Goal: Use online tool/utility

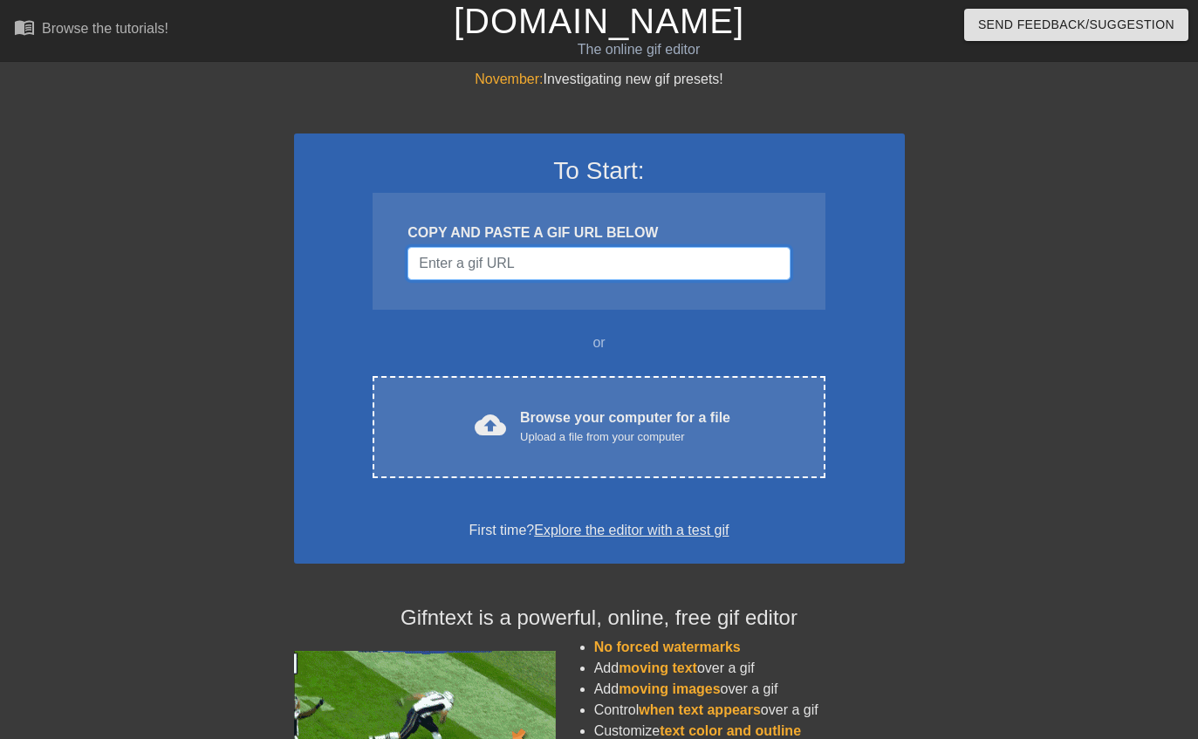
click at [442, 269] on input "Username" at bounding box center [598, 263] width 382 height 33
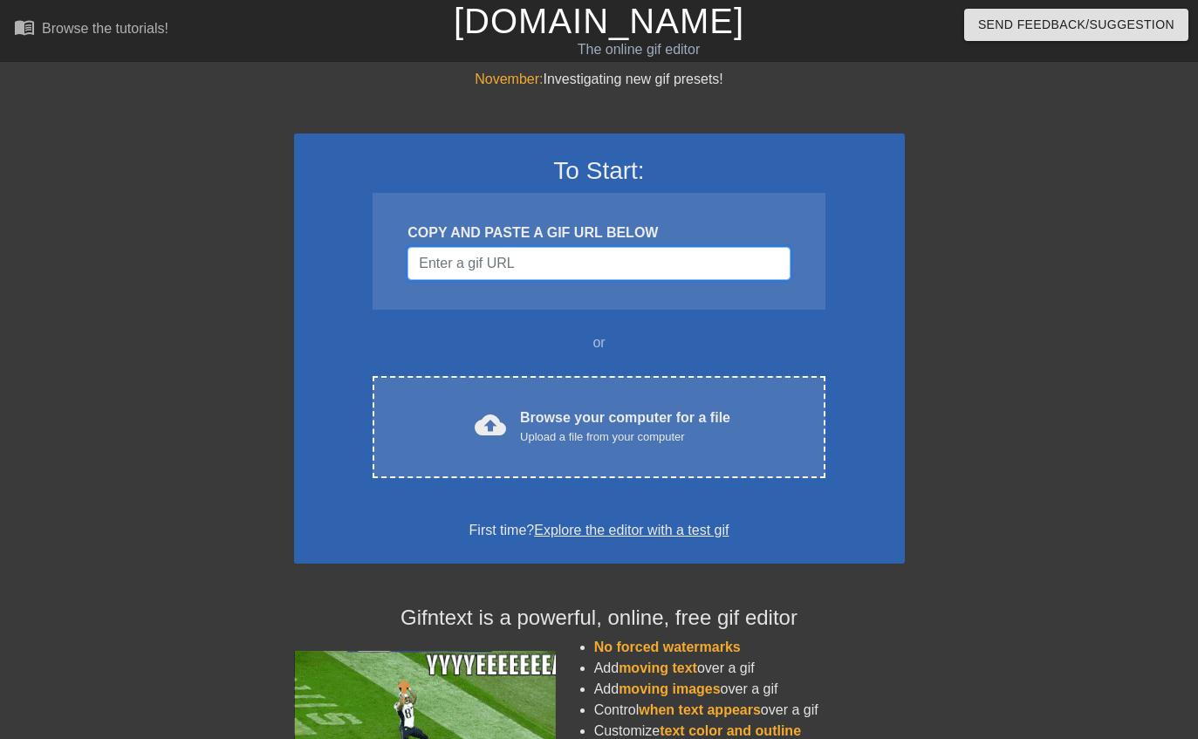
click at [456, 256] on input "Username" at bounding box center [598, 263] width 382 height 33
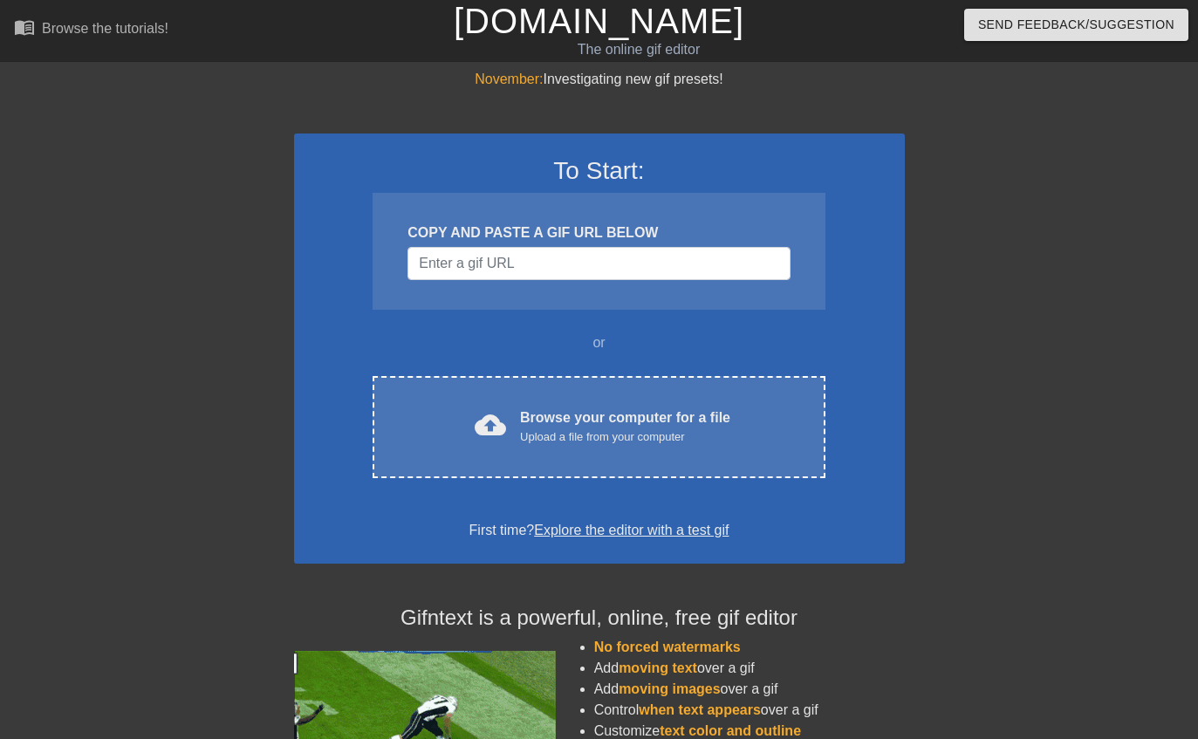
click at [441, 407] on div "cloud_upload Browse your computer for a file Upload a file from your computer" at bounding box center [598, 426] width 379 height 39
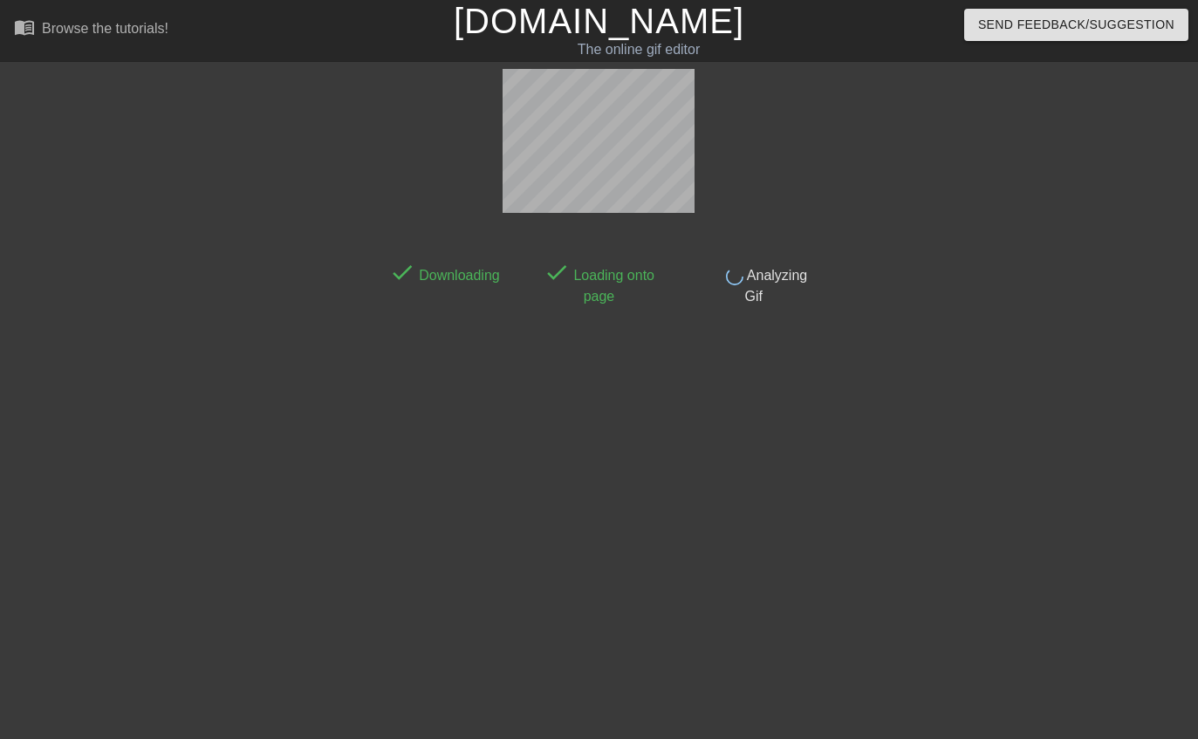
scroll to position [38, 0]
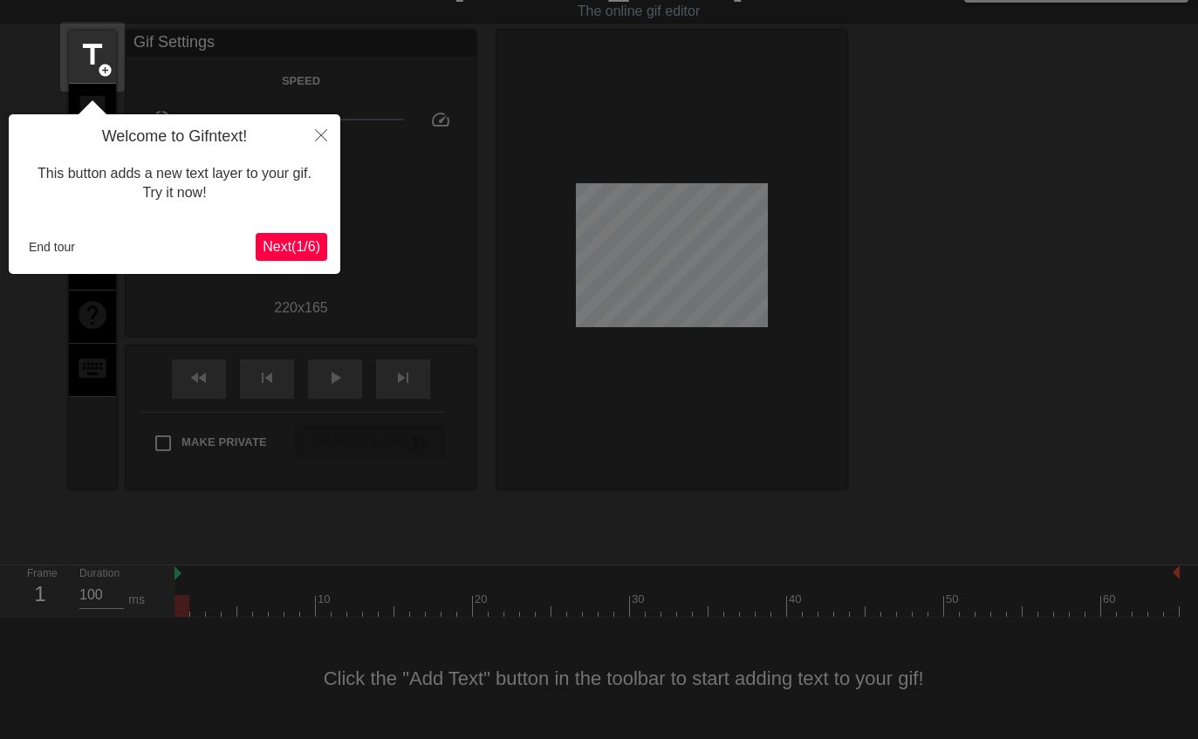
click at [326, 129] on icon "Close" at bounding box center [321, 135] width 12 height 12
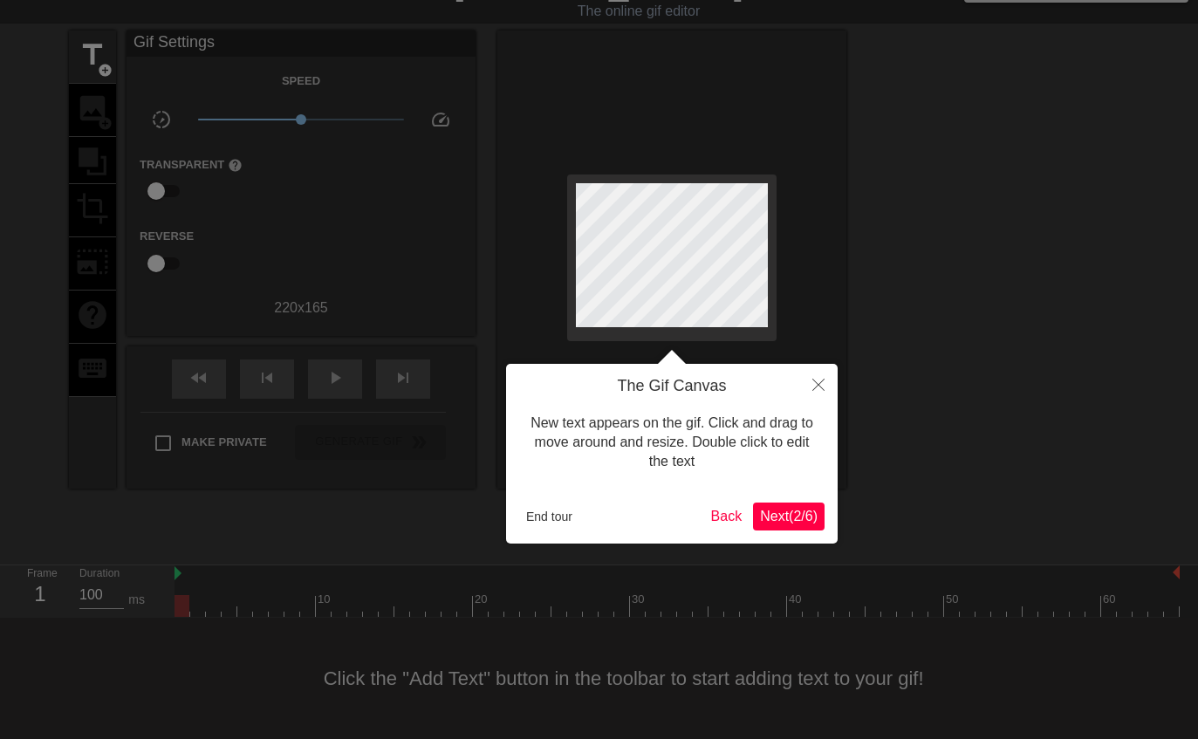
scroll to position [0, 0]
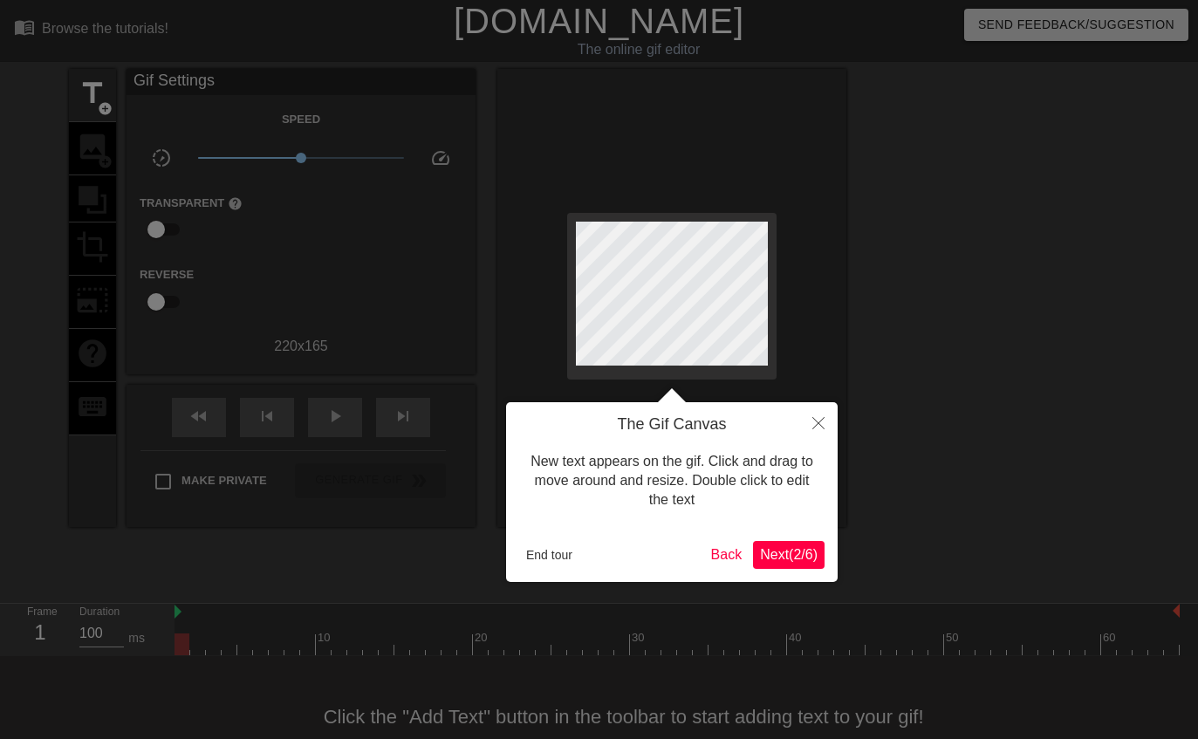
click at [815, 425] on icon "Close" at bounding box center [818, 423] width 12 height 12
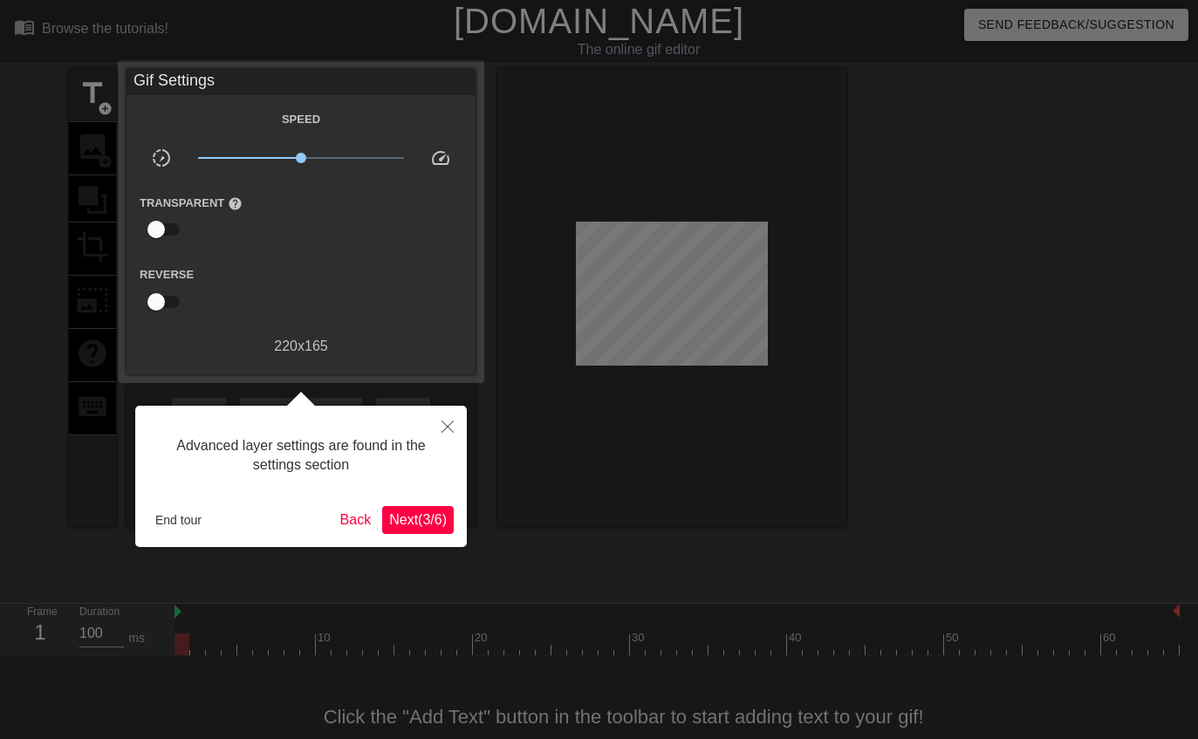
scroll to position [38, 0]
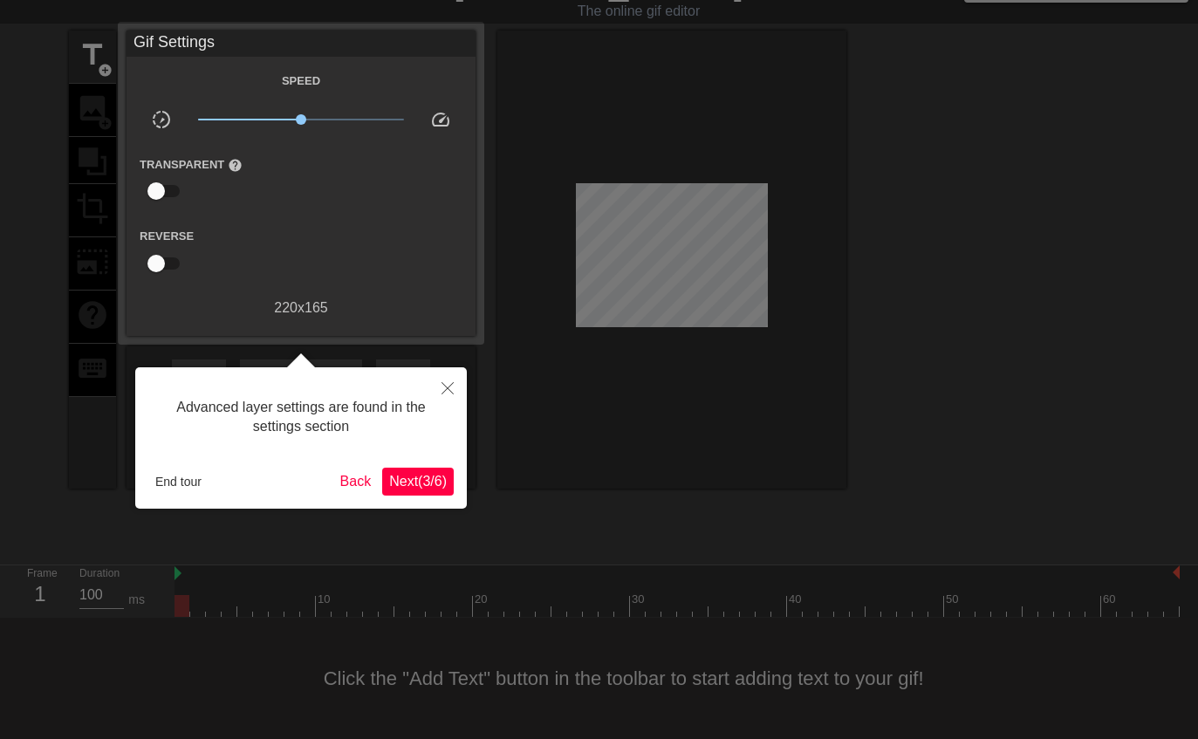
click at [455, 388] on button "Close" at bounding box center [447, 387] width 38 height 40
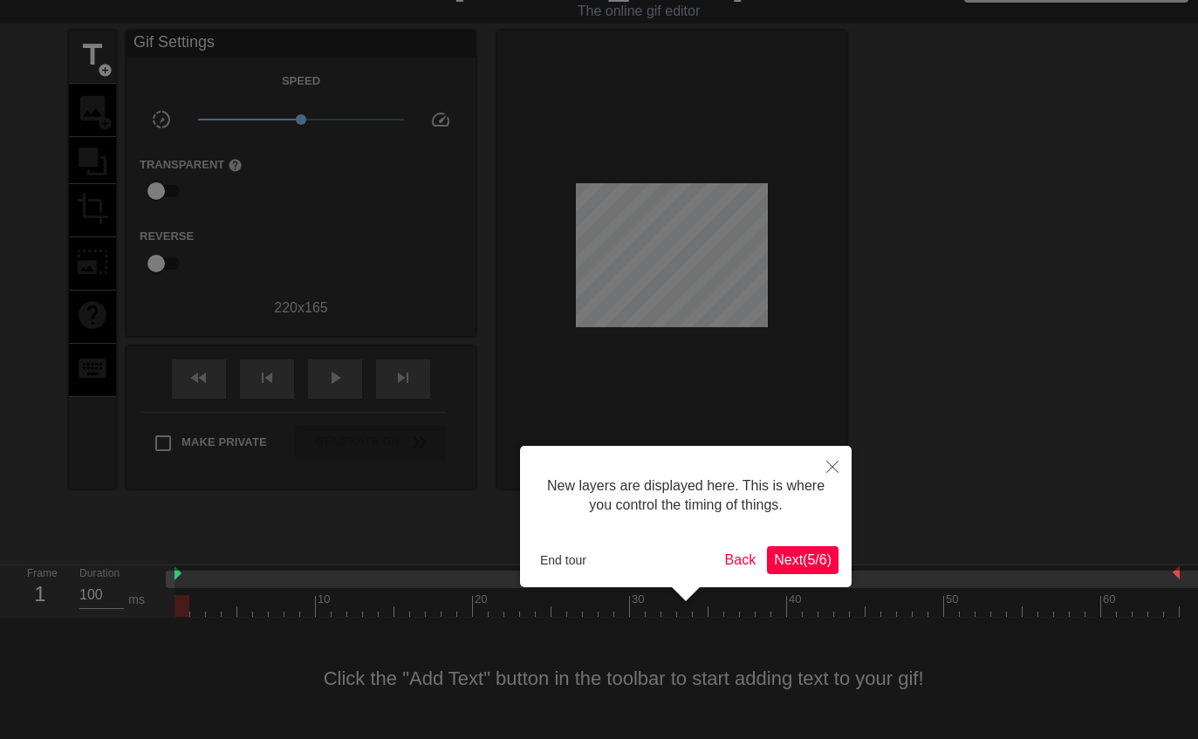
scroll to position [15, 0]
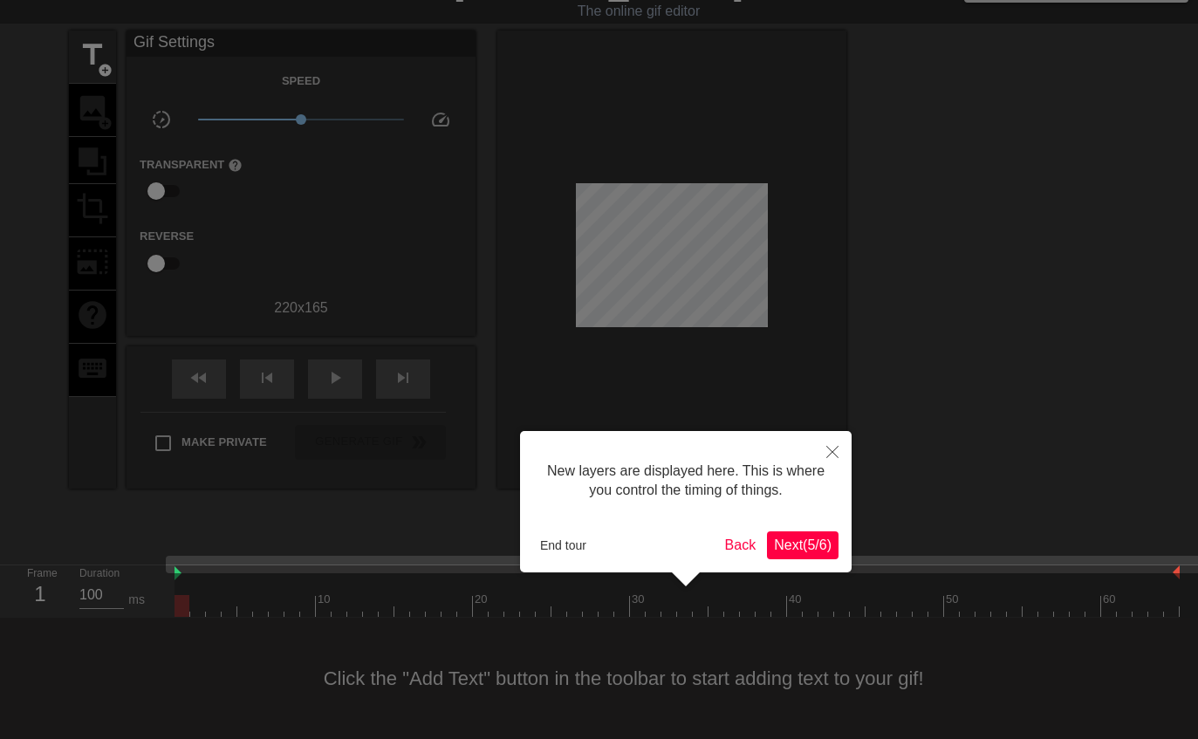
click at [826, 442] on button "Close" at bounding box center [832, 451] width 38 height 40
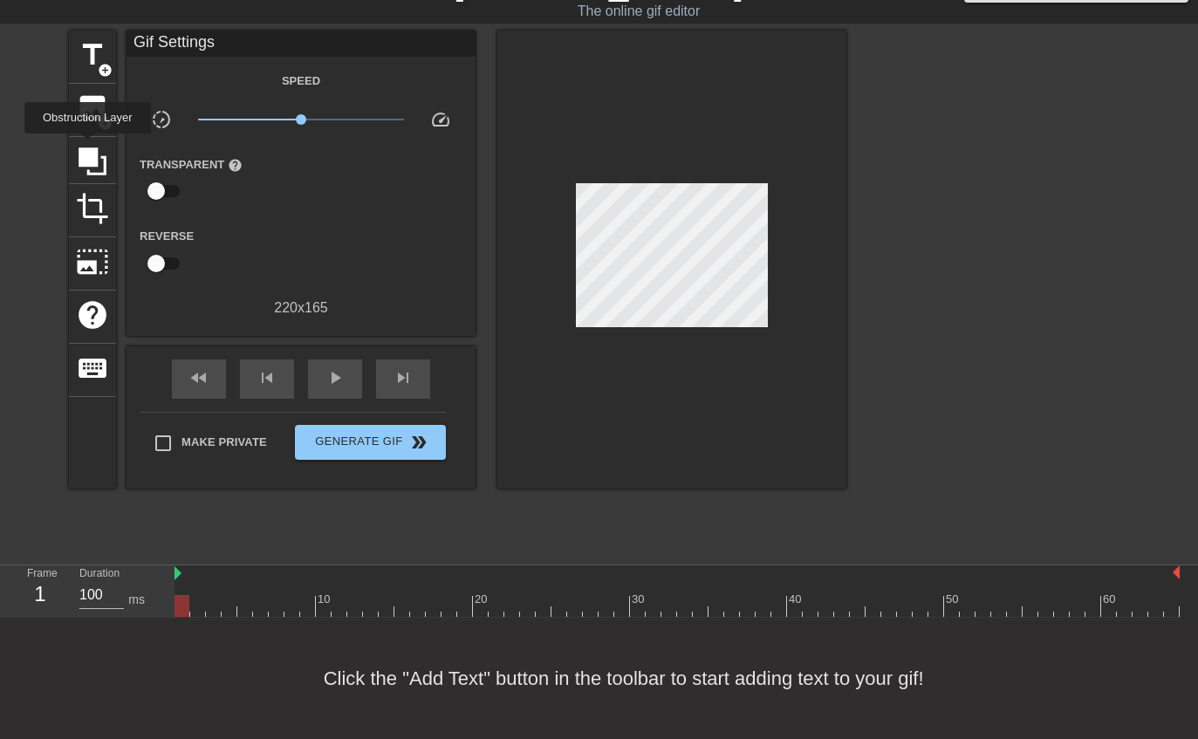
click at [90, 146] on icon at bounding box center [92, 161] width 33 height 33
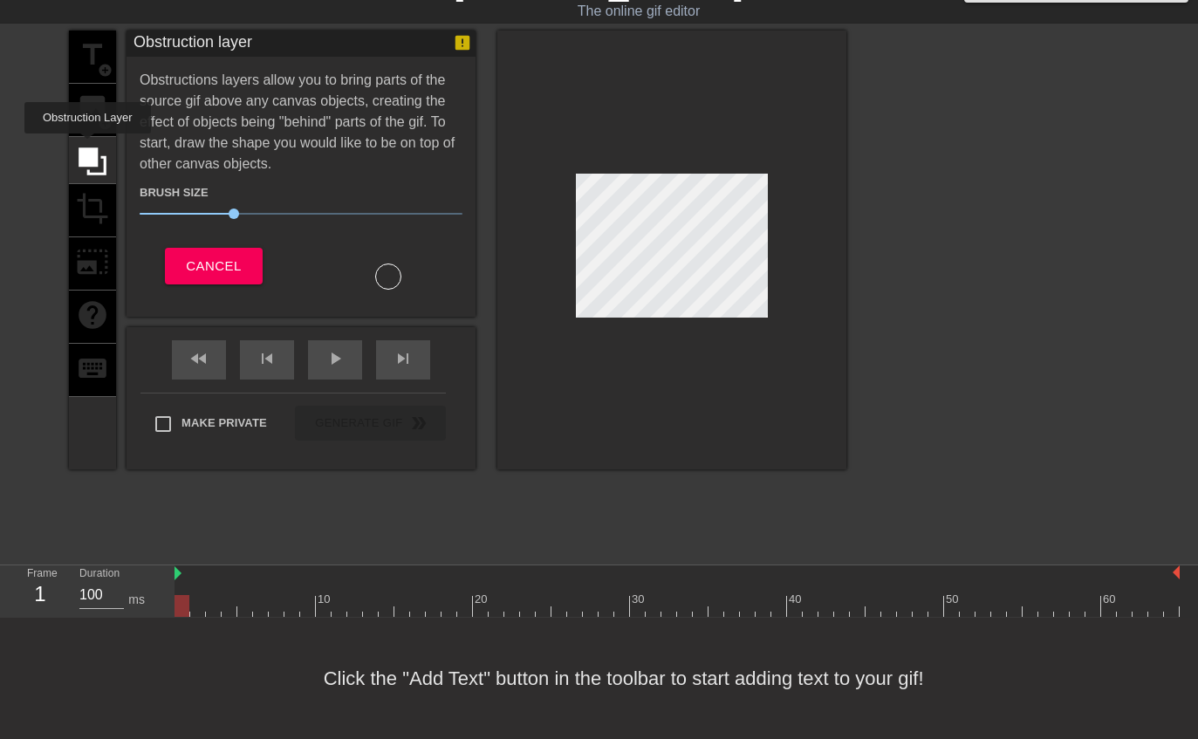
click at [89, 209] on div "title add_circle image add_circle crop photo_size_select_large help keyboard" at bounding box center [92, 250] width 47 height 439
click at [106, 207] on div "title add_circle image add_circle crop photo_size_select_large help keyboard" at bounding box center [92, 250] width 47 height 439
click at [202, 263] on span "Cancel" at bounding box center [213, 266] width 55 height 23
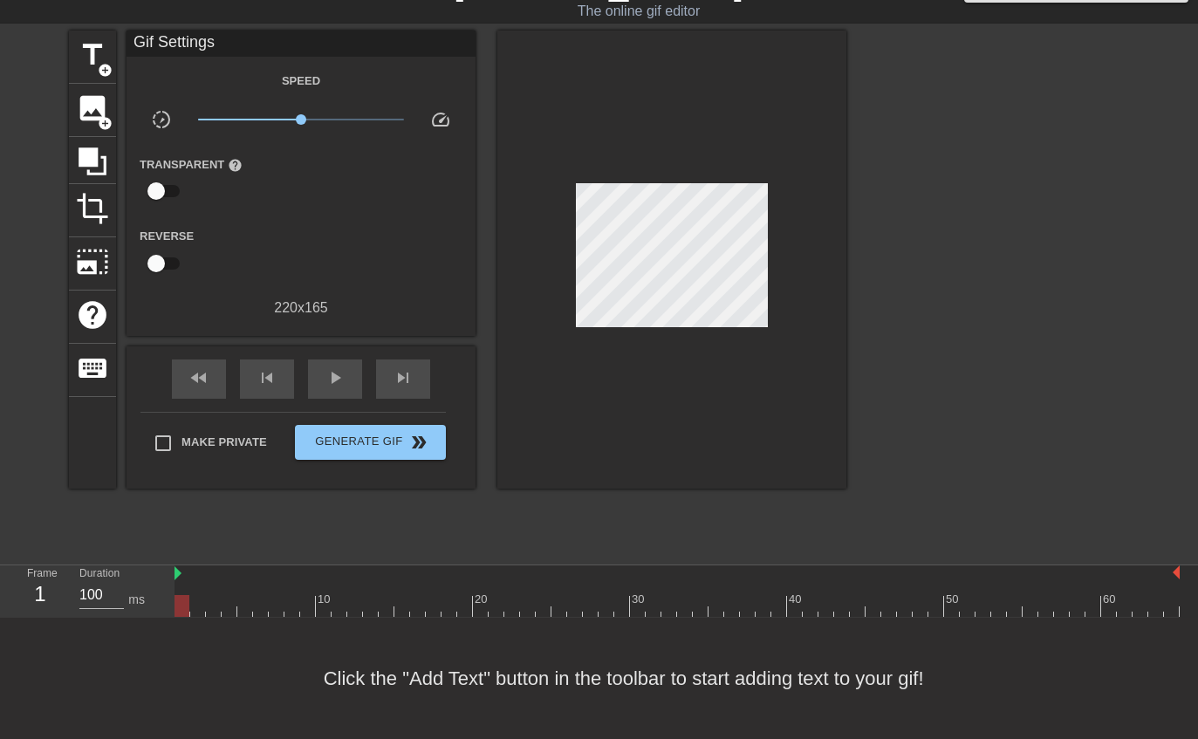
click at [85, 208] on span "crop" at bounding box center [92, 208] width 33 height 33
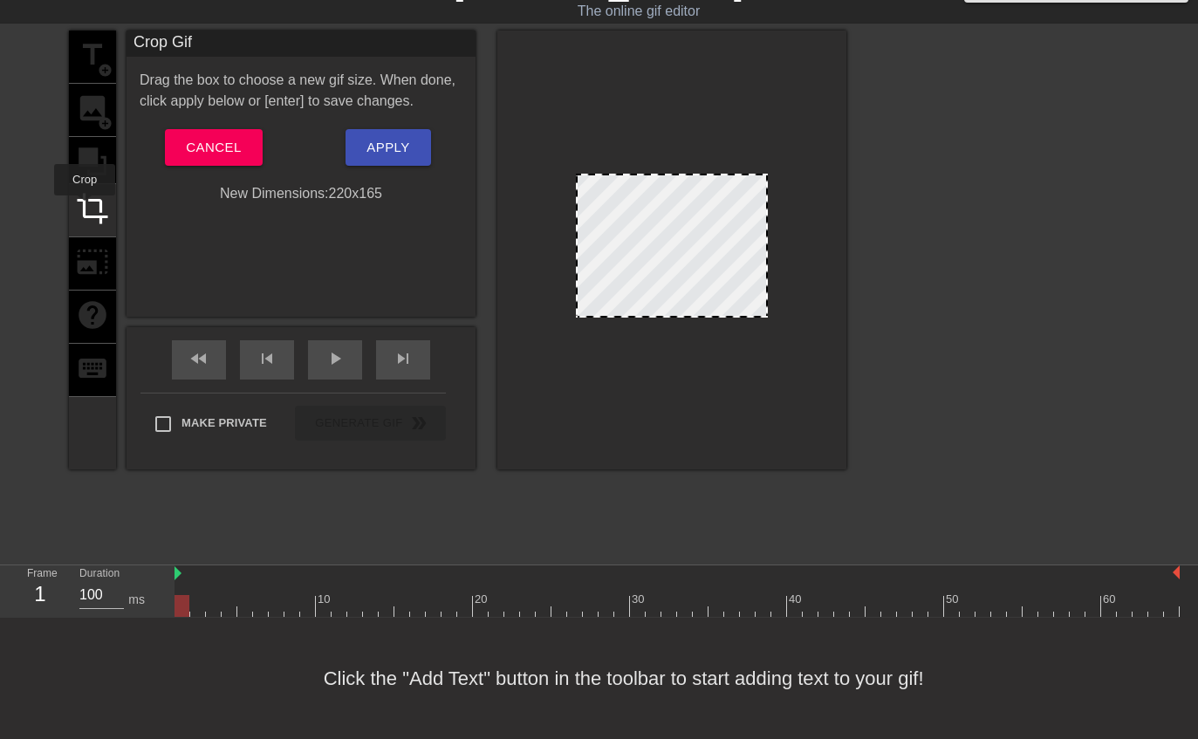
click at [195, 161] on button "Cancel" at bounding box center [213, 147] width 97 height 37
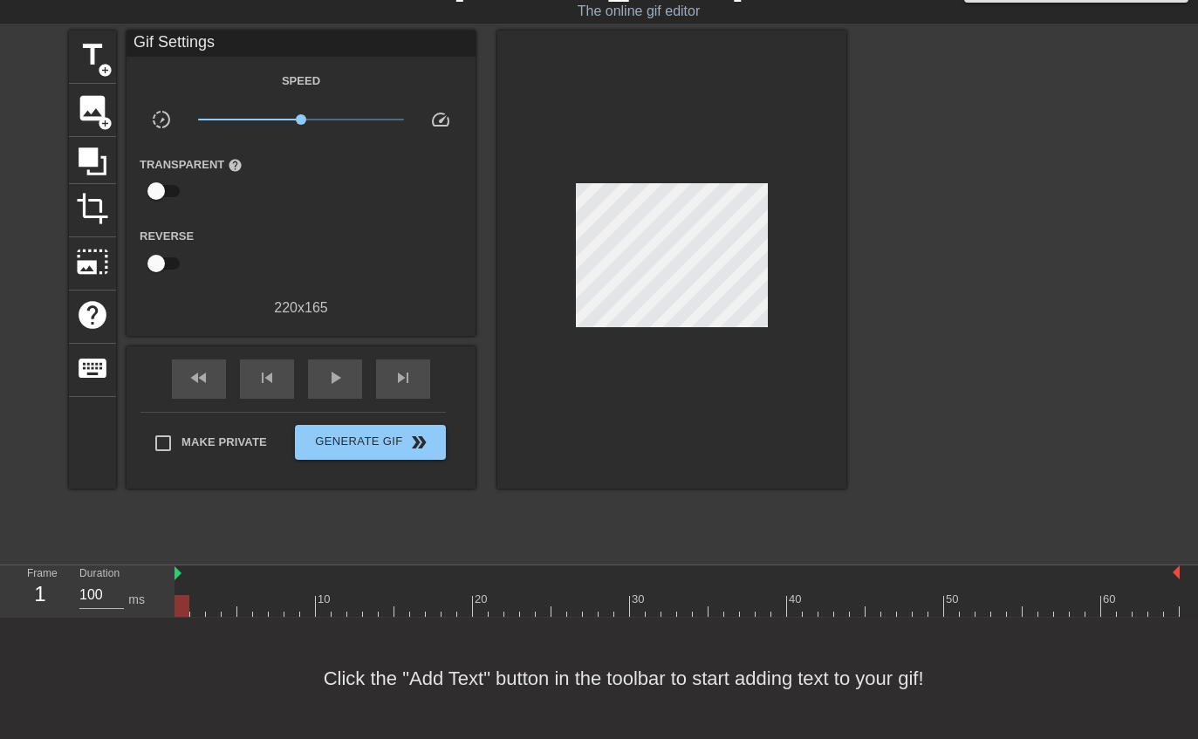
click at [89, 253] on span "photo_size_select_large" at bounding box center [92, 261] width 33 height 33
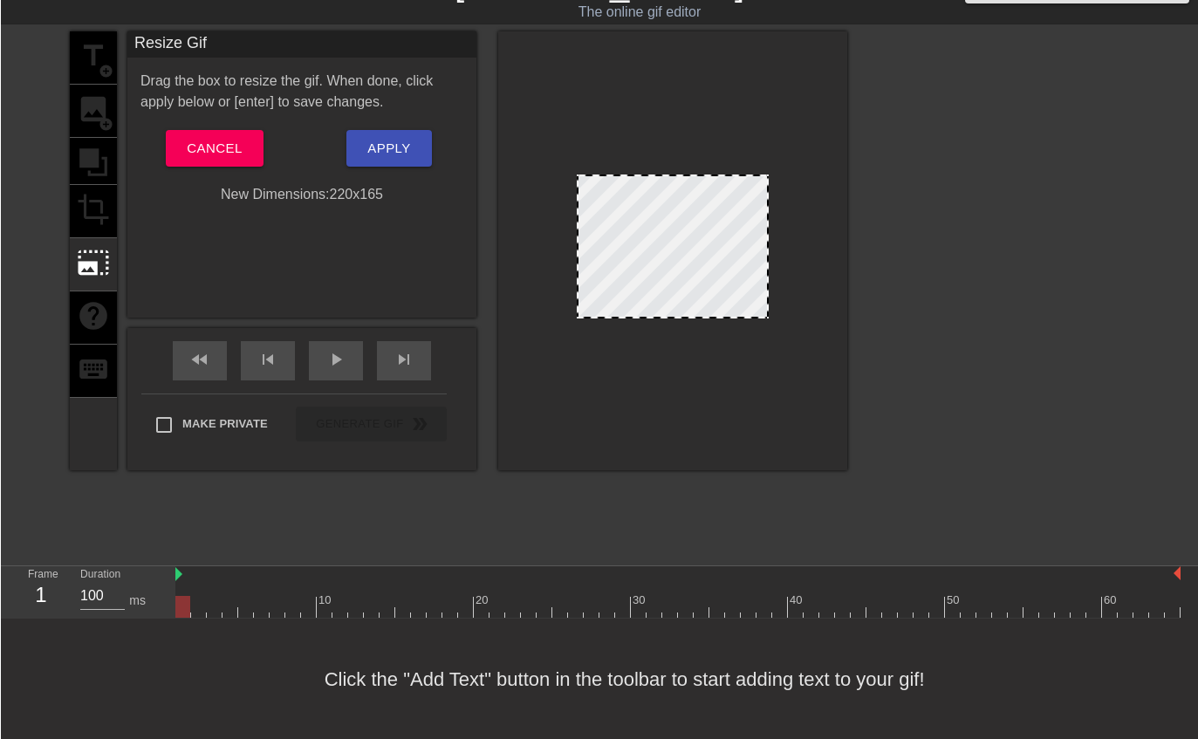
scroll to position [37, 0]
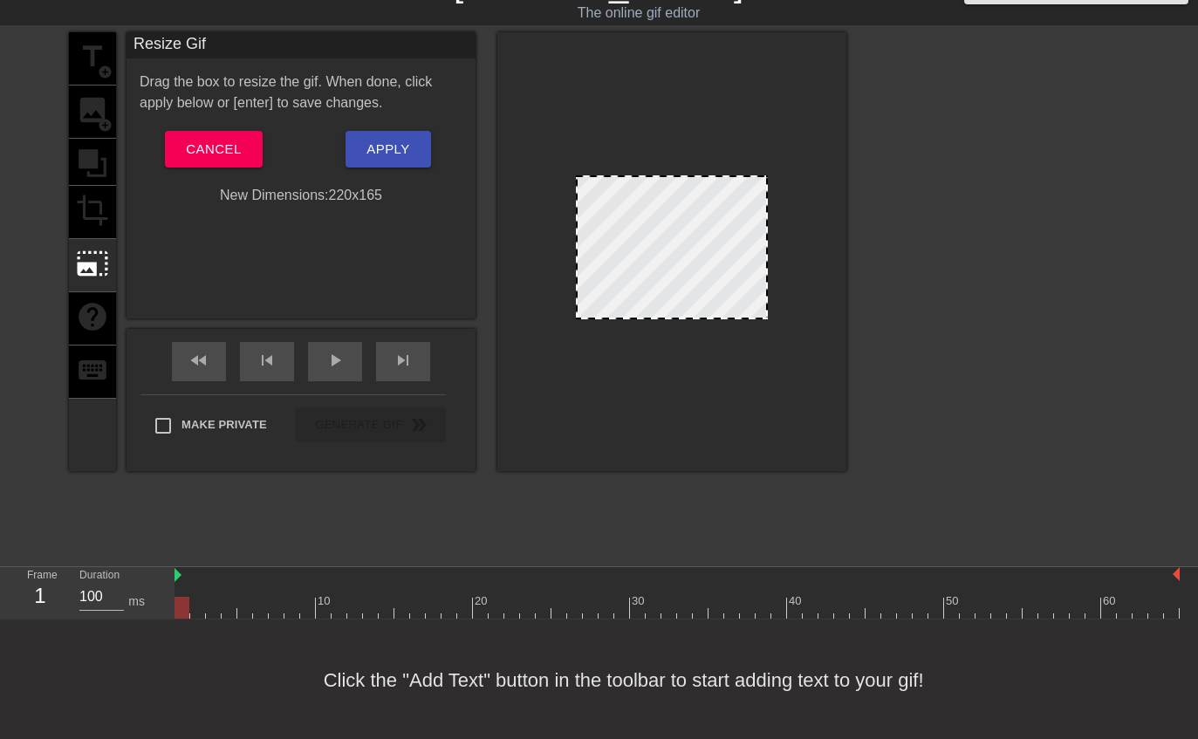
click at [694, 243] on div at bounding box center [672, 247] width 192 height 144
click at [410, 142] on button "Apply" at bounding box center [387, 149] width 85 height 37
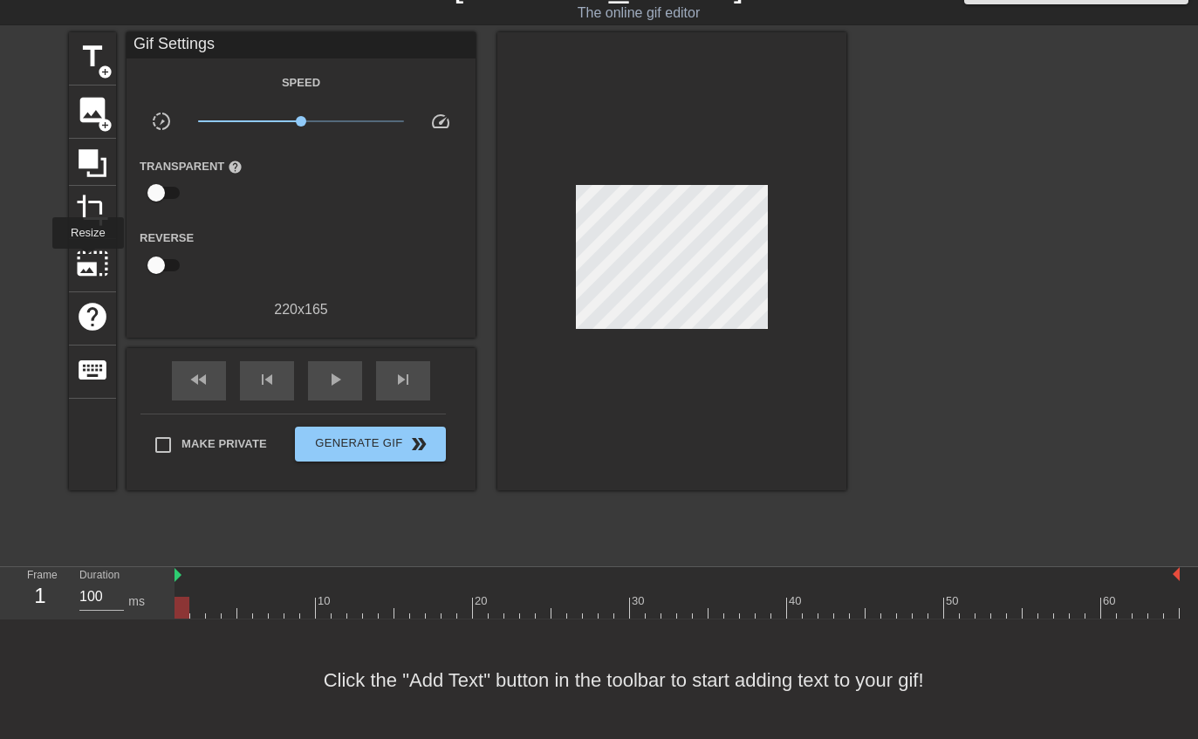
click at [88, 261] on span "photo_size_select_large" at bounding box center [92, 263] width 33 height 33
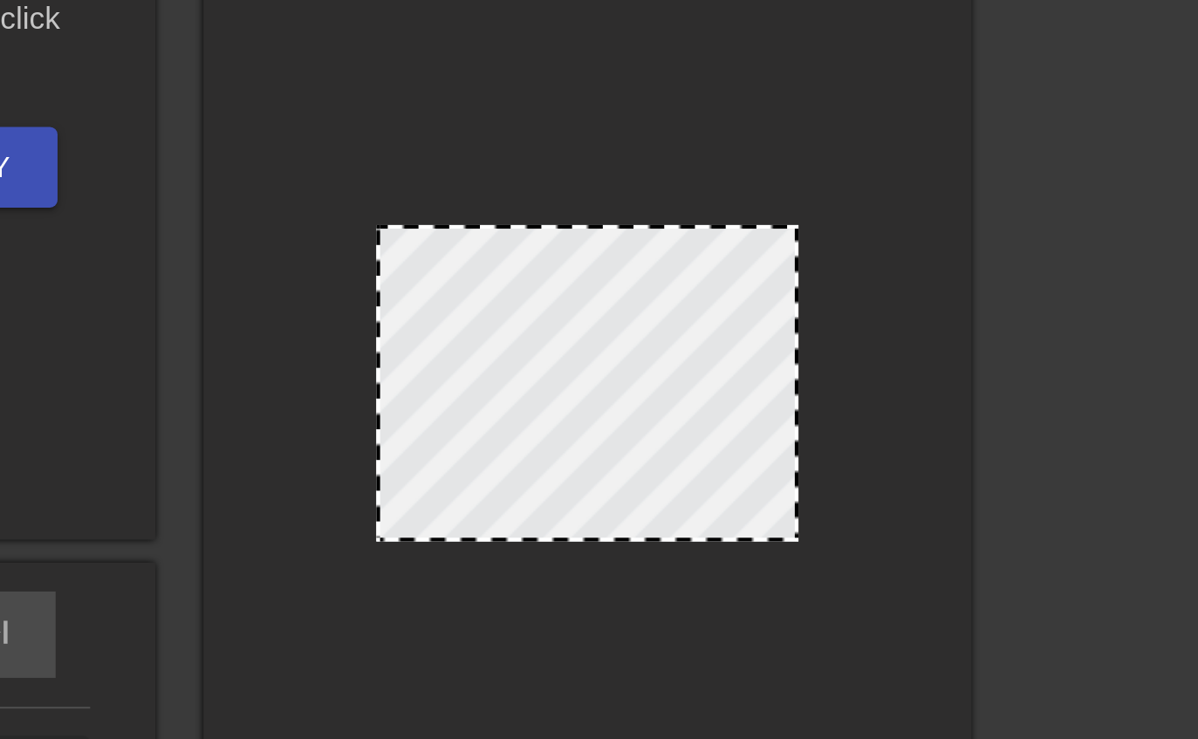
click at [576, 175] on div at bounding box center [672, 247] width 192 height 144
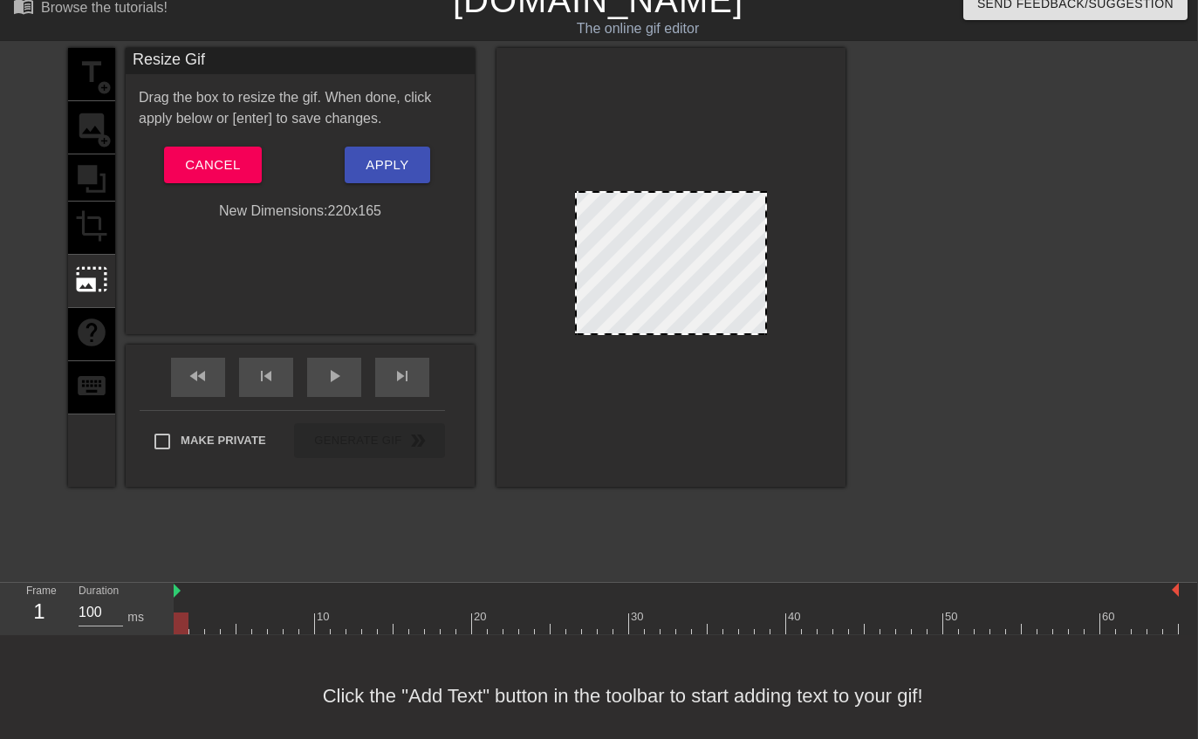
scroll to position [0, 1]
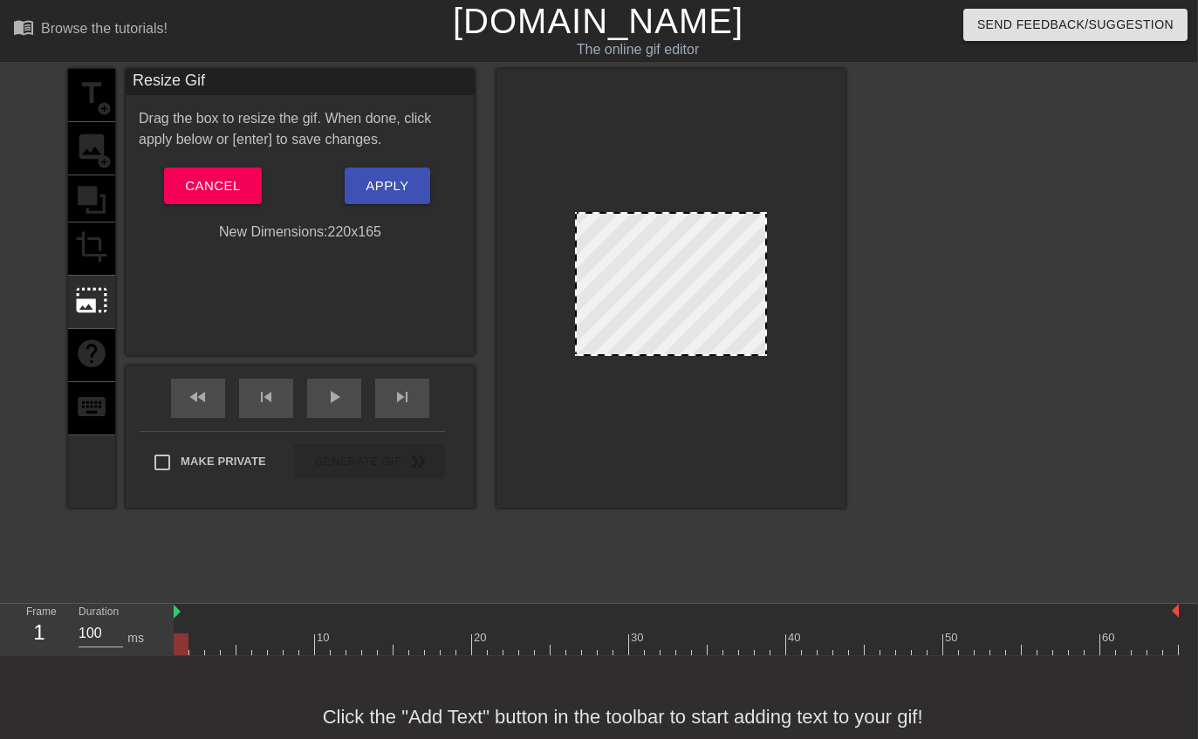
click at [750, 344] on div at bounding box center [671, 284] width 192 height 144
click at [851, 314] on div "title add_circle image add_circle crop photo_size_select_large help keyboard Re…" at bounding box center [598, 330] width 1198 height 523
click at [335, 403] on span "play_arrow" at bounding box center [335, 396] width 21 height 21
click at [331, 389] on span "pause" at bounding box center [335, 396] width 21 height 21
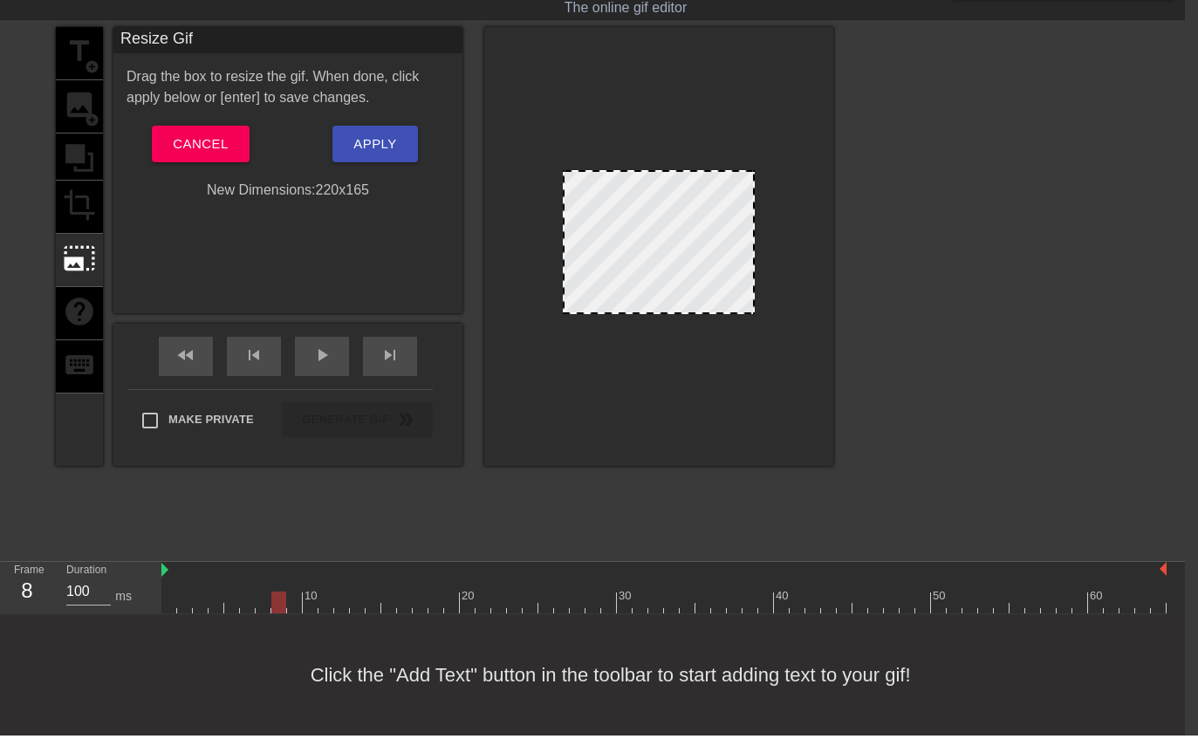
scroll to position [38, 0]
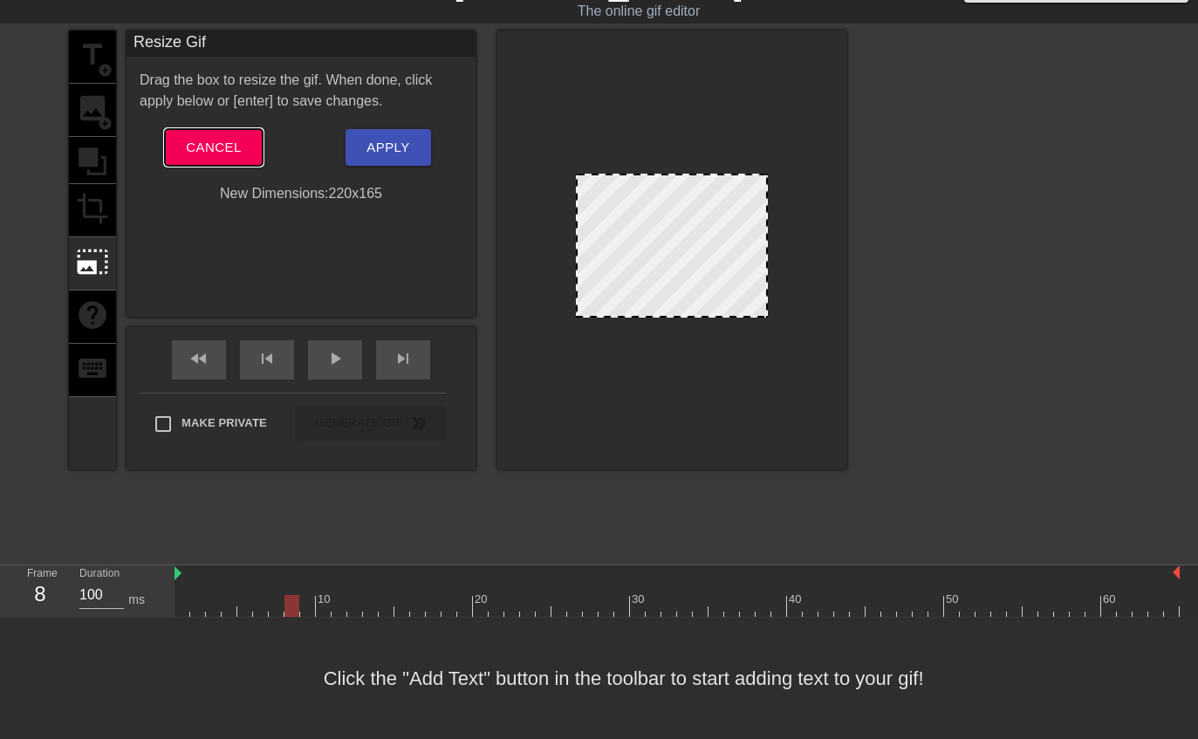
click at [183, 130] on button "Cancel" at bounding box center [213, 147] width 97 height 37
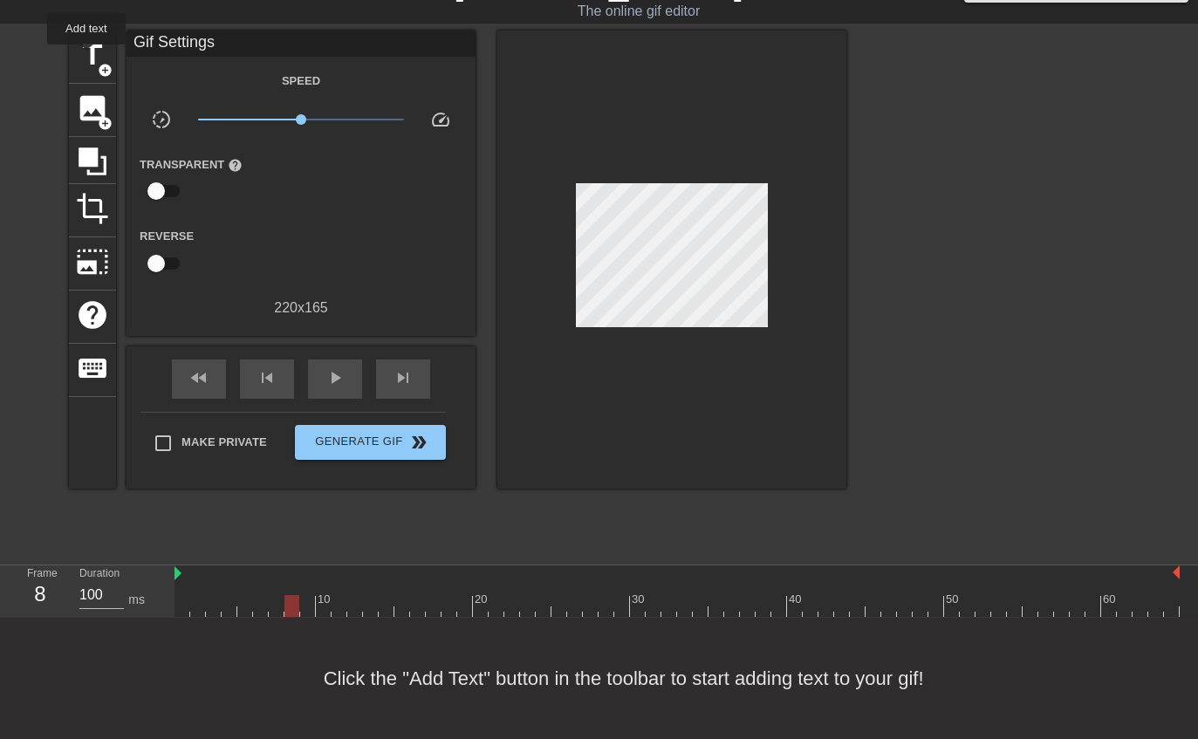
click at [87, 57] on span "title" at bounding box center [92, 54] width 33 height 33
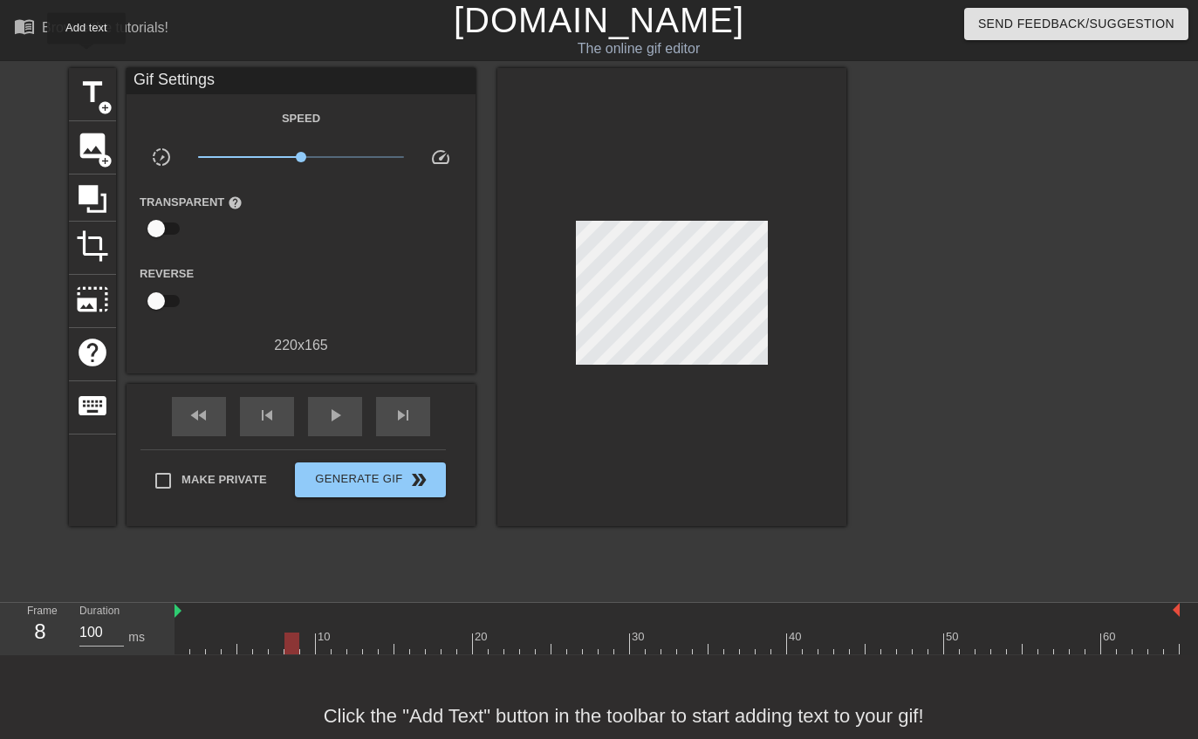
scroll to position [0, 0]
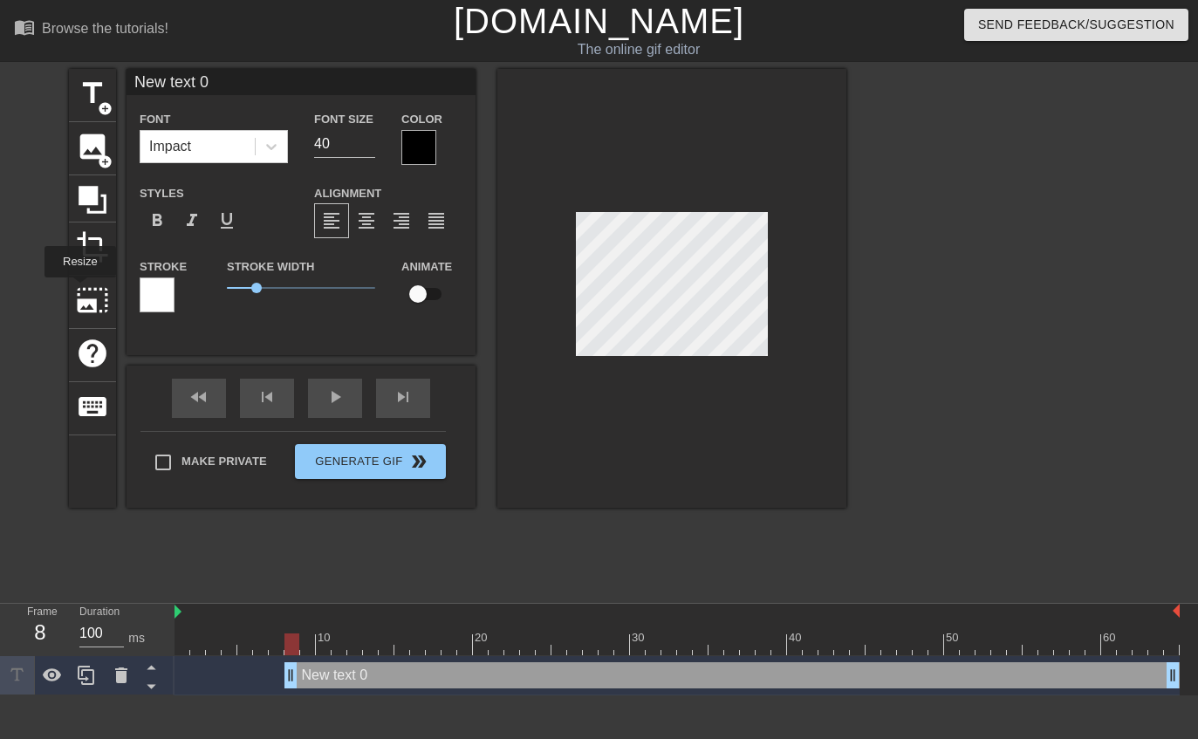
click at [80, 290] on span "photo_size_select_large" at bounding box center [92, 300] width 33 height 33
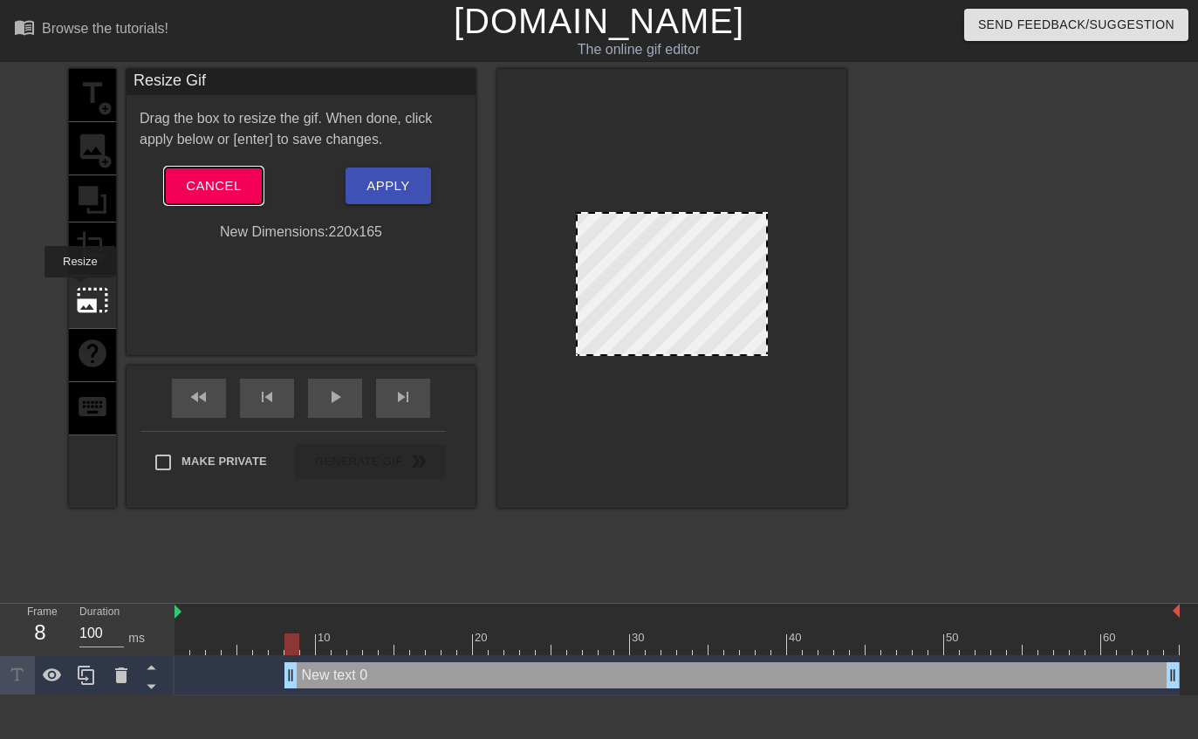
click at [208, 183] on span "Cancel" at bounding box center [213, 185] width 55 height 23
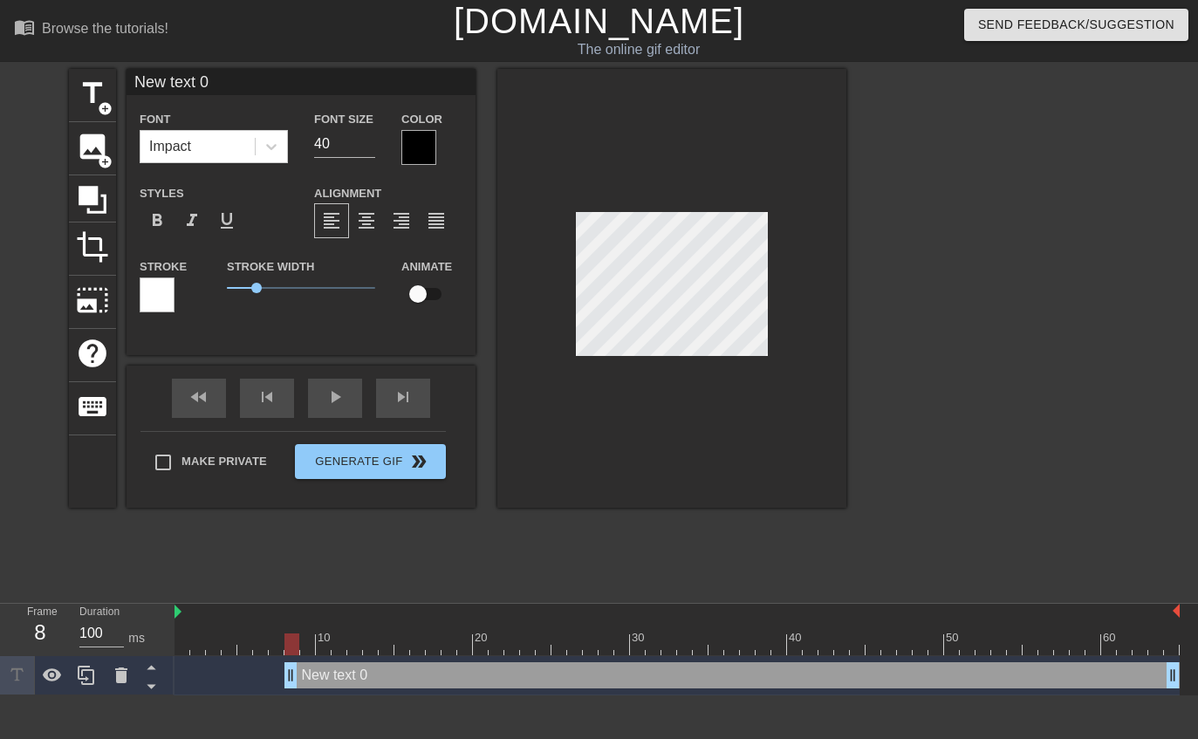
click at [104, 102] on span "add_circle" at bounding box center [105, 108] width 15 height 15
type input "New text 1"
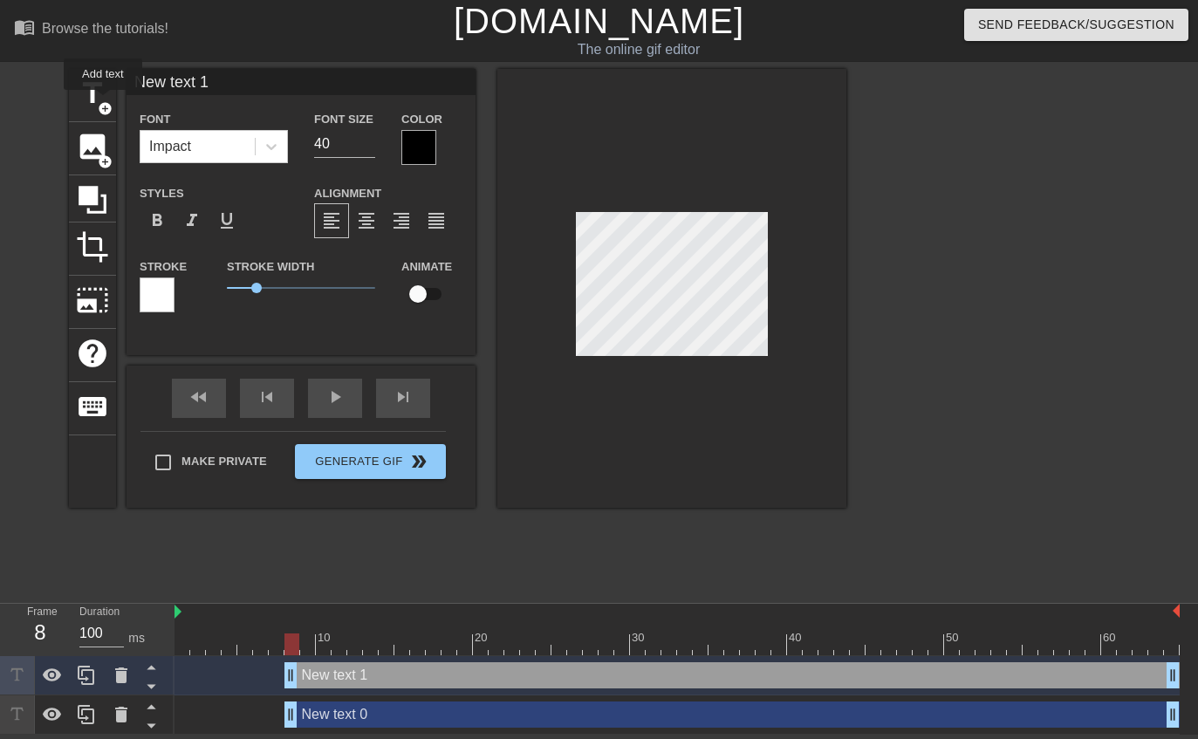
click at [329, 682] on div "New text 1 drag_handle drag_handle" at bounding box center [731, 675] width 895 height 26
